Goal: Information Seeking & Learning: Learn about a topic

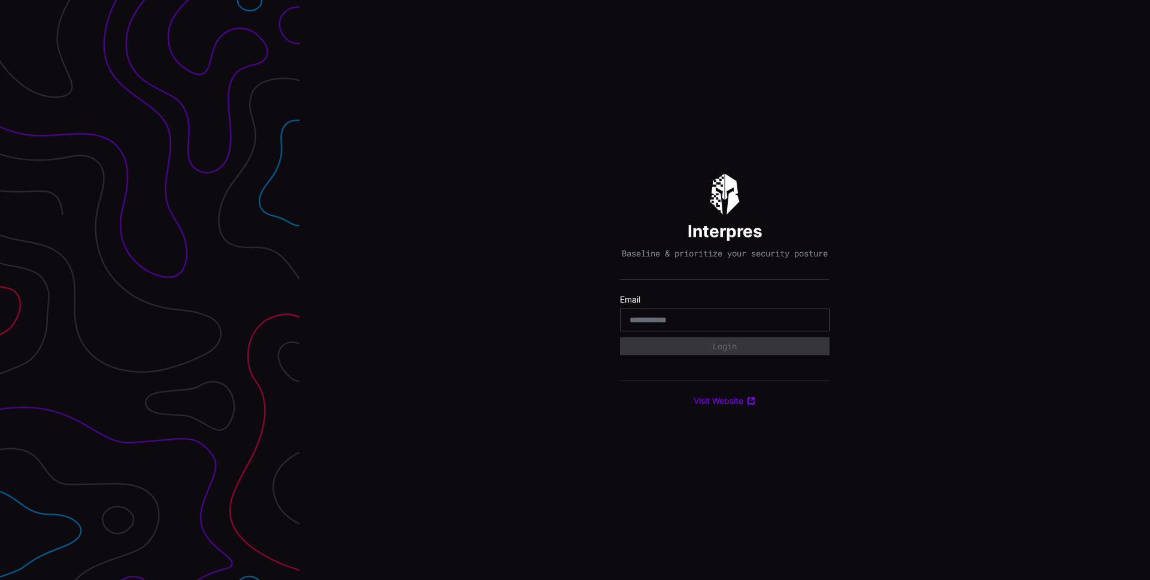
click at [725, 324] on input "email" at bounding box center [724, 319] width 190 height 11
type input "**********"
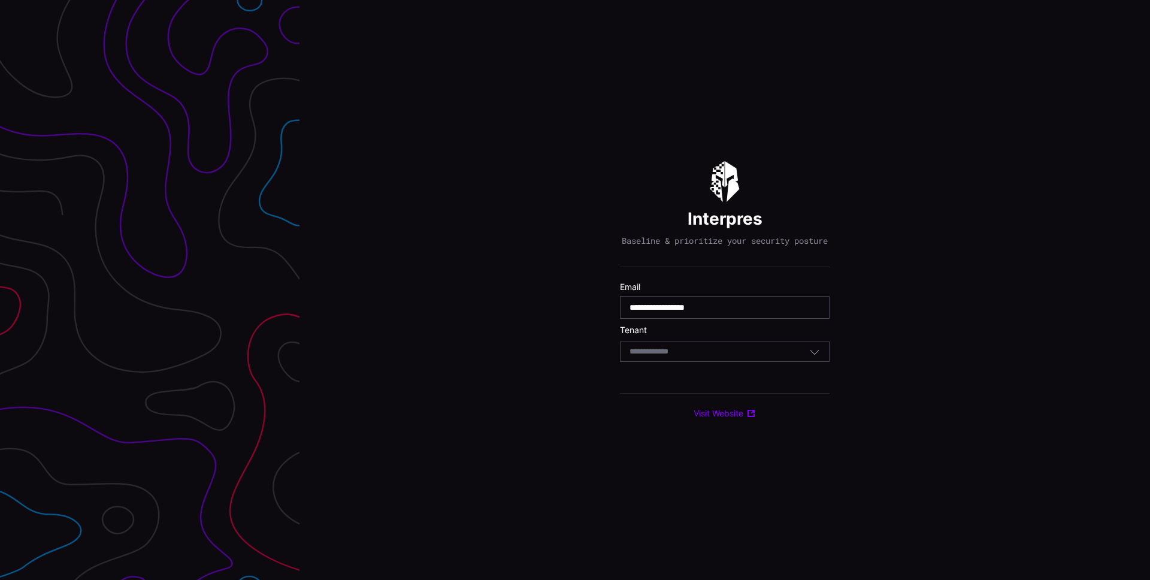
click at [738, 350] on div "Select Tenant" at bounding box center [725, 351] width 210 height 20
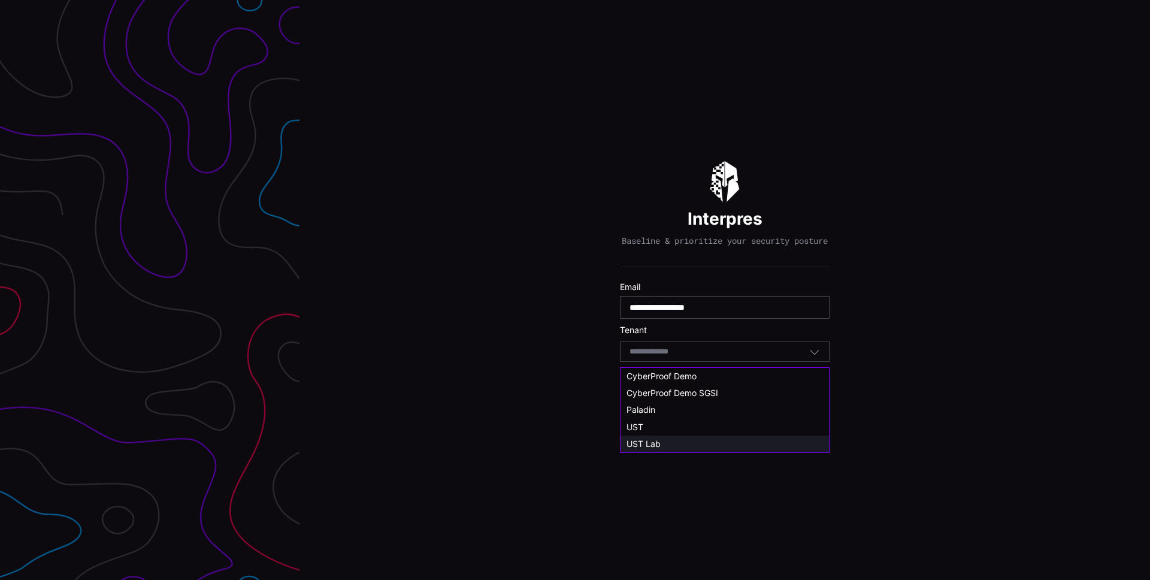
click at [706, 445] on div "UST Lab" at bounding box center [724, 443] width 196 height 11
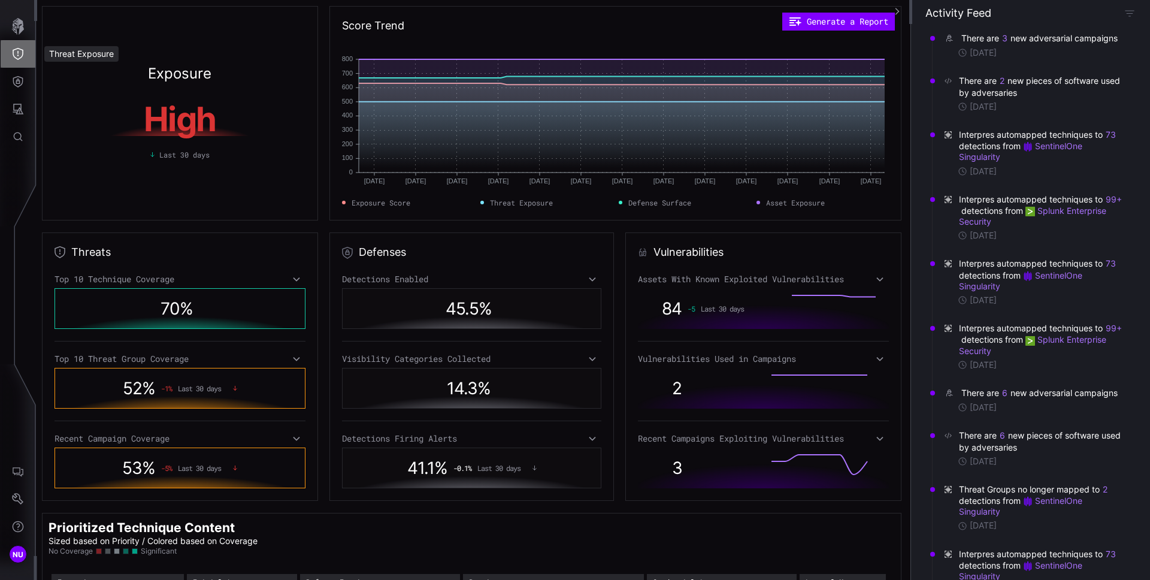
click at [20, 54] on icon "Threat Exposure" at bounding box center [18, 54] width 12 height 12
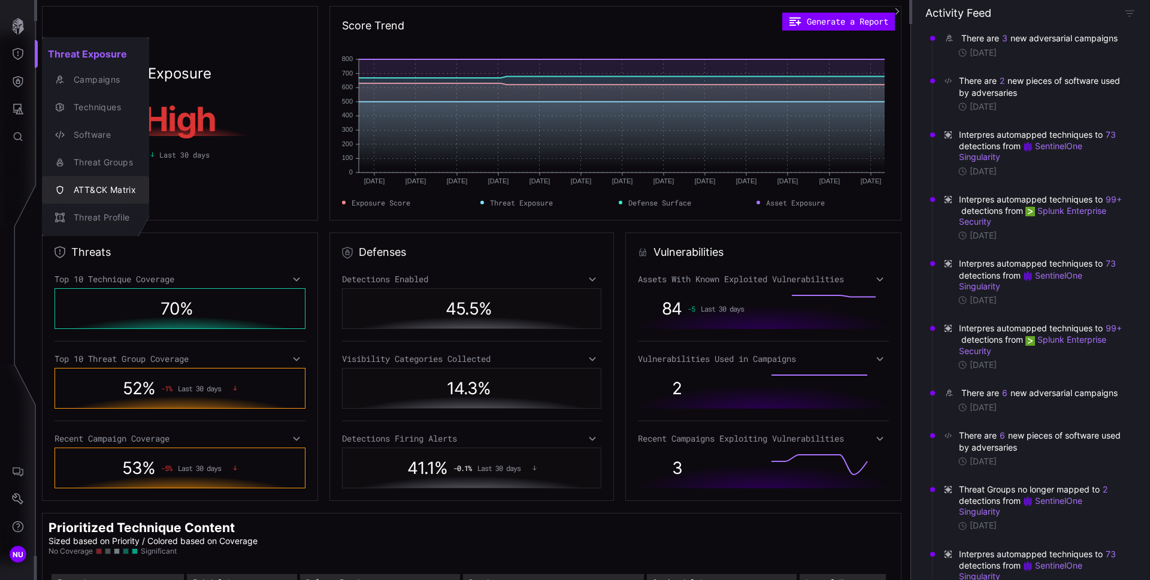
click at [125, 188] on div "ATT&CK Matrix" at bounding box center [102, 190] width 68 height 15
